Goal: Information Seeking & Learning: Find specific page/section

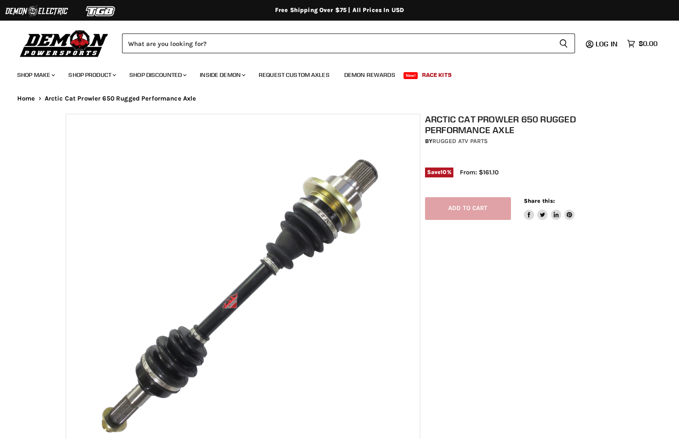
select select "******"
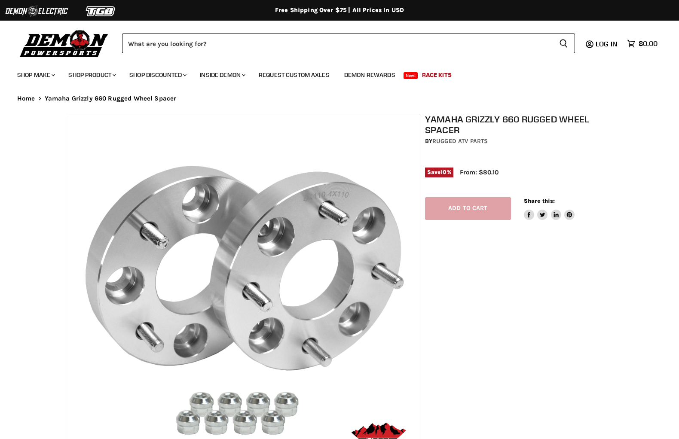
select select "******"
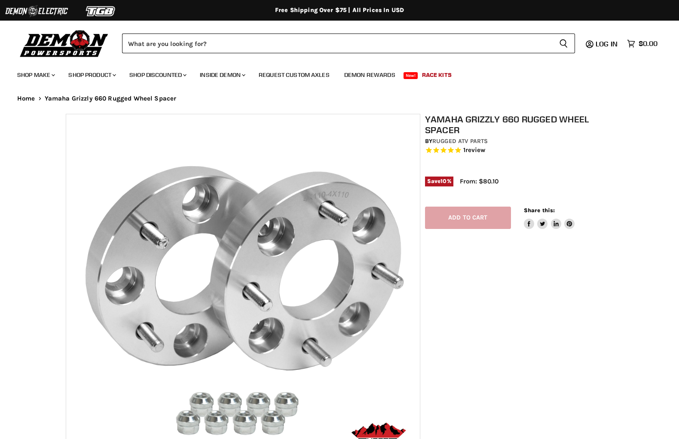
select select "******"
